Goal: Task Accomplishment & Management: Use online tool/utility

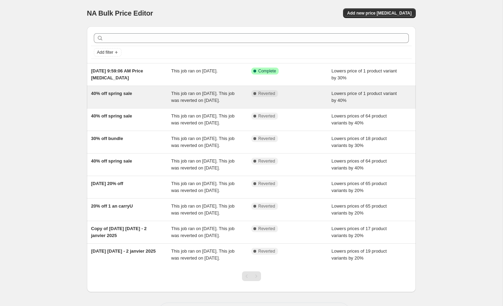
click at [128, 103] on div "40% off spring sale" at bounding box center [131, 97] width 80 height 14
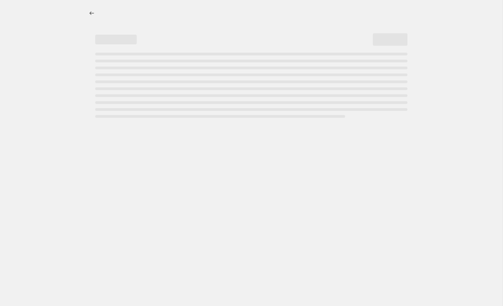
select select "percentage"
select select "not_equal"
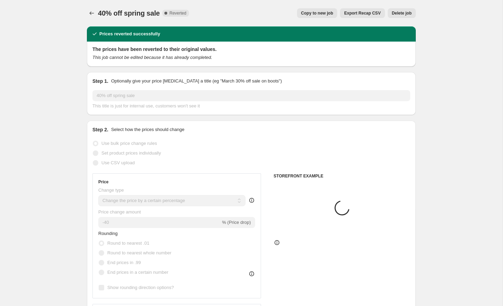
select select "collection"
click at [90, 12] on icon "Price change jobs" at bounding box center [91, 13] width 7 height 7
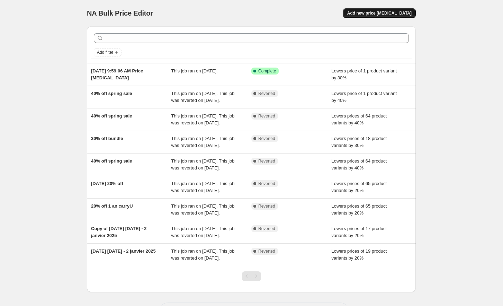
click at [380, 14] on span "Add new price change job" at bounding box center [380, 13] width 64 height 6
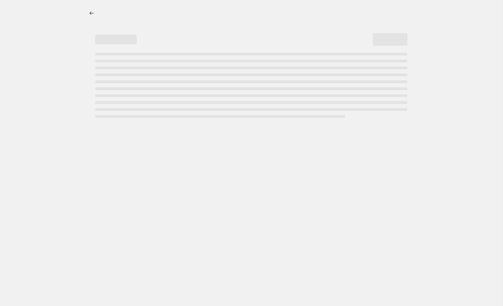
select select "percentage"
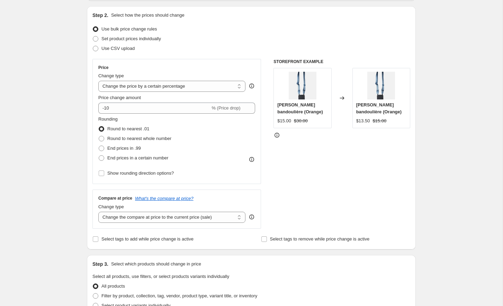
scroll to position [74, 0]
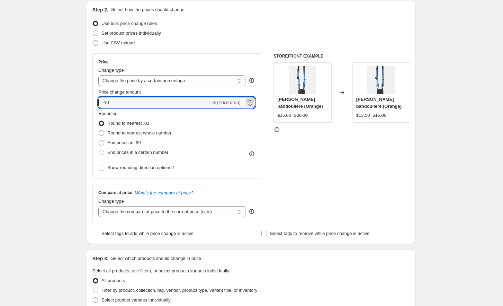
click at [250, 100] on icon at bounding box center [250, 100] width 7 height 7
click at [252, 105] on icon at bounding box center [250, 104] width 7 height 7
type input "-1"
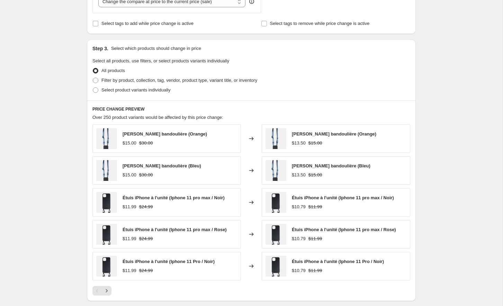
scroll to position [280, 0]
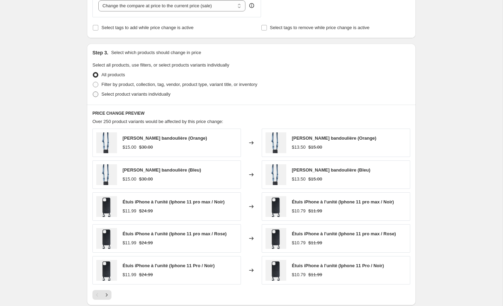
type input "-20"
click at [97, 95] on span at bounding box center [96, 94] width 6 height 6
click at [93, 92] on input "Select product variants individually" at bounding box center [93, 91] width 0 height 0
radio input "true"
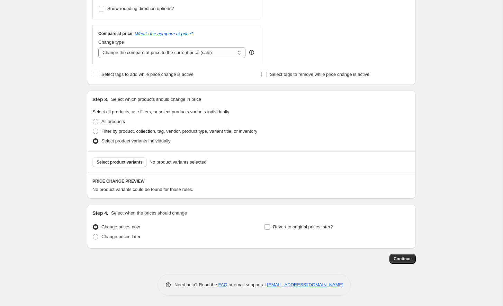
scroll to position [231, 0]
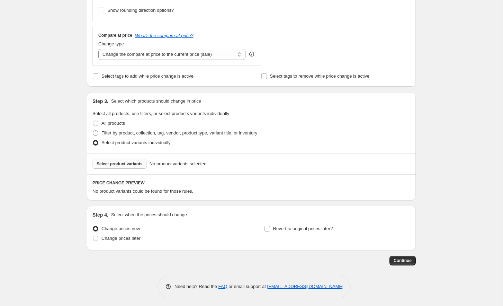
click at [110, 167] on button "Select product variants" at bounding box center [120, 164] width 54 height 10
click at [95, 131] on span at bounding box center [96, 133] width 6 height 6
click at [93, 131] on input "Filter by product, collection, tag, vendor, product type, variant title, or inv…" at bounding box center [93, 130] width 0 height 0
radio input "true"
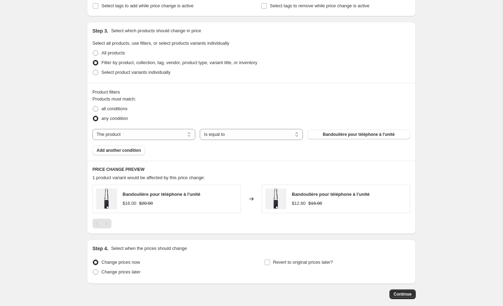
scroll to position [303, 0]
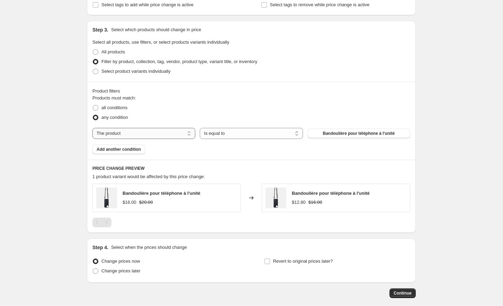
click at [173, 132] on select "The product The product's collection The product's tag The product's vendor The…" at bounding box center [144, 133] width 103 height 11
click at [93, 128] on select "The product The product's collection The product's tag The product's vendor The…" at bounding box center [144, 133] width 103 height 11
click at [243, 131] on select "Is equal to Is not equal to" at bounding box center [251, 133] width 103 height 11
click at [200, 128] on select "Is equal to Is not equal to" at bounding box center [251, 133] width 103 height 11
click at [334, 134] on span "Bandoulière pour téléphone à l'unité" at bounding box center [359, 134] width 72 height 6
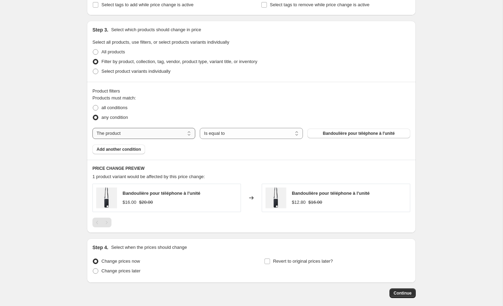
click at [142, 130] on select "The product The product's collection The product's tag The product's vendor The…" at bounding box center [144, 133] width 103 height 11
click at [97, 107] on span at bounding box center [96, 108] width 6 height 6
click at [93, 105] on input "all conditions" at bounding box center [93, 105] width 0 height 0
radio input "true"
click at [97, 108] on span at bounding box center [96, 108] width 6 height 6
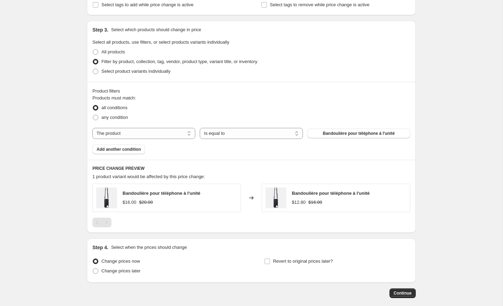
click at [93, 105] on input "all conditions" at bounding box center [93, 105] width 0 height 0
click at [96, 118] on span at bounding box center [96, 118] width 6 height 6
click at [93, 115] on input "any condition" at bounding box center [93, 115] width 0 height 0
radio input "true"
click at [145, 133] on select "The product The product's collection The product's tag The product's vendor The…" at bounding box center [144, 133] width 103 height 11
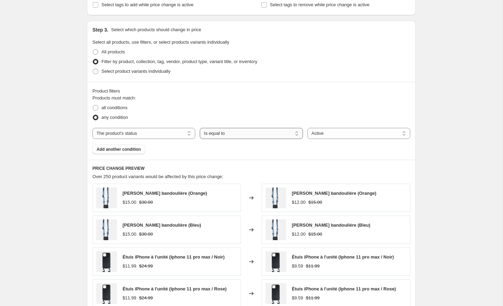
click at [252, 130] on select "Is equal to Is not equal to" at bounding box center [251, 133] width 103 height 11
click at [200, 128] on select "Is equal to Is not equal to" at bounding box center [251, 133] width 103 height 11
click at [153, 134] on select "The product The product's collection The product's tag The product's vendor The…" at bounding box center [144, 133] width 103 height 11
select select "product_type"
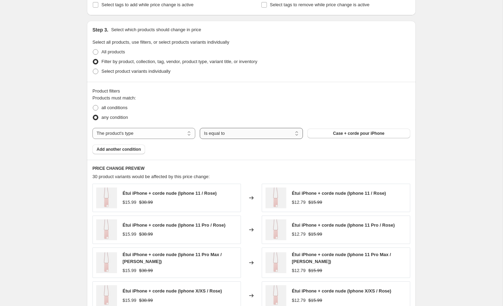
click at [202, 135] on select "Is equal to Is not equal to" at bounding box center [251, 133] width 103 height 11
click at [200, 128] on select "Is equal to Is not equal to" at bounding box center [251, 133] width 103 height 11
click at [173, 132] on select "The product The product's collection The product's tag The product's vendor The…" at bounding box center [144, 133] width 103 height 11
click at [94, 69] on span at bounding box center [96, 72] width 6 height 6
click at [93, 69] on input "Select product variants individually" at bounding box center [93, 69] width 0 height 0
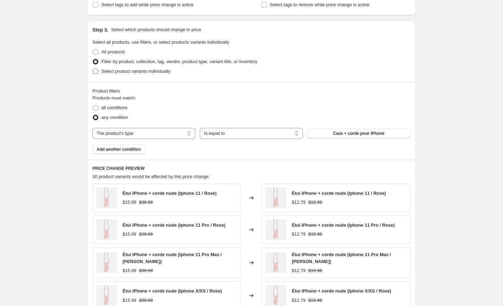
radio input "true"
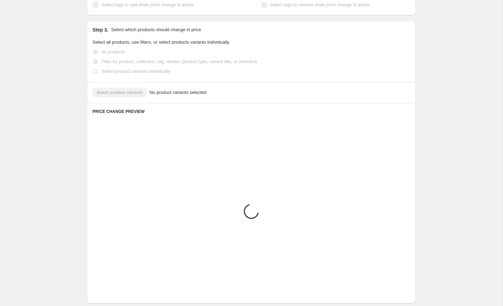
scroll to position [231, 0]
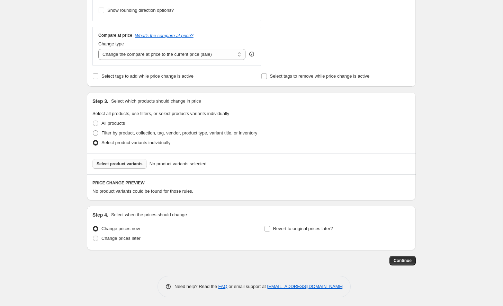
click at [112, 161] on span "Select product variants" at bounding box center [120, 164] width 46 height 6
click at [95, 130] on span at bounding box center [96, 133] width 6 height 6
click at [93, 130] on input "Filter by product, collection, tag, vendor, product type, variant title, or inv…" at bounding box center [93, 130] width 0 height 0
radio input "true"
select select "product_type"
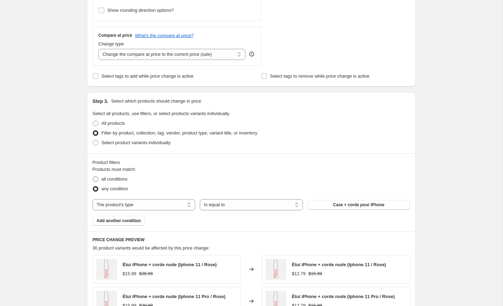
click at [97, 176] on span at bounding box center [96, 179] width 6 height 6
click at [93, 176] on input "all conditions" at bounding box center [93, 176] width 0 height 0
radio input "true"
click at [95, 188] on span at bounding box center [96, 189] width 6 height 6
click at [93, 186] on input "any condition" at bounding box center [93, 186] width 0 height 0
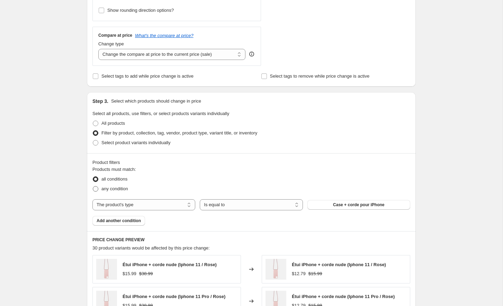
radio input "true"
click at [113, 208] on select "The product The product's collection The product's tag The product's vendor The…" at bounding box center [144, 204] width 103 height 11
select select "product"
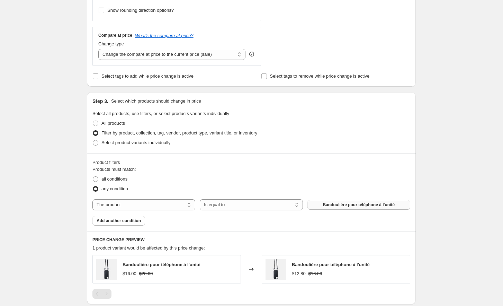
click at [327, 205] on span "Bandoulière pour téléphone à l'unité" at bounding box center [359, 205] width 72 height 6
